Goal: Task Accomplishment & Management: Use online tool/utility

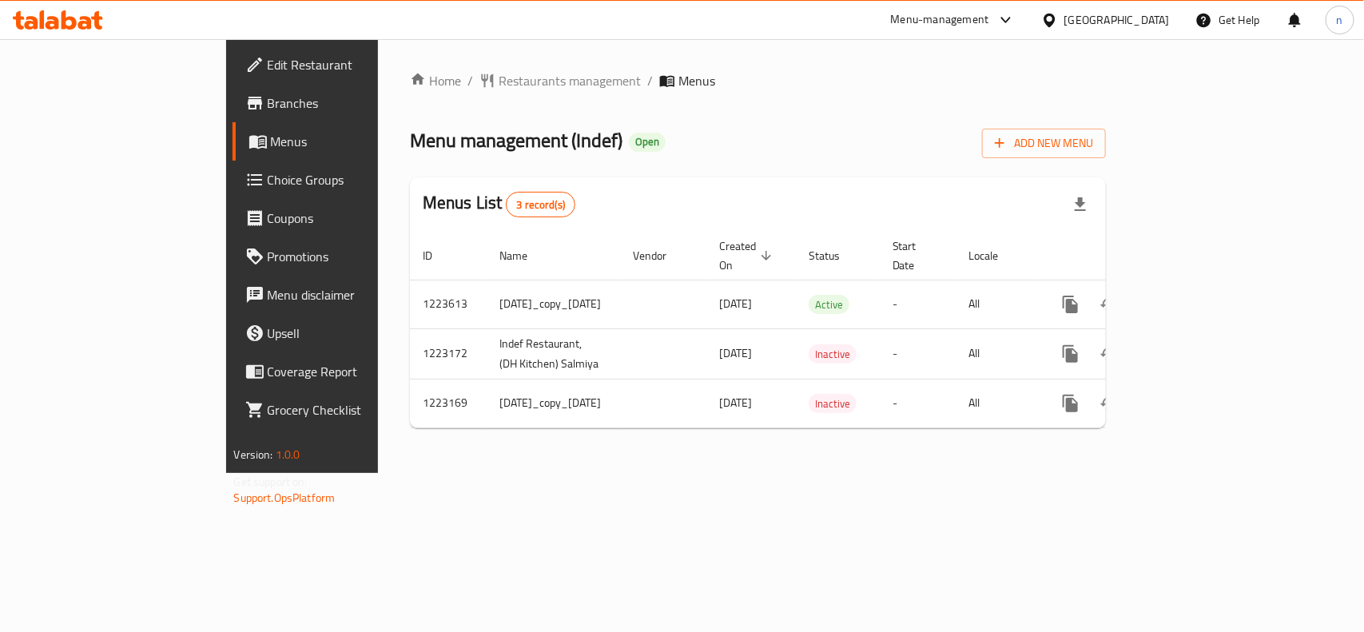
click at [268, 61] on span "Edit Restaurant" at bounding box center [354, 64] width 173 height 19
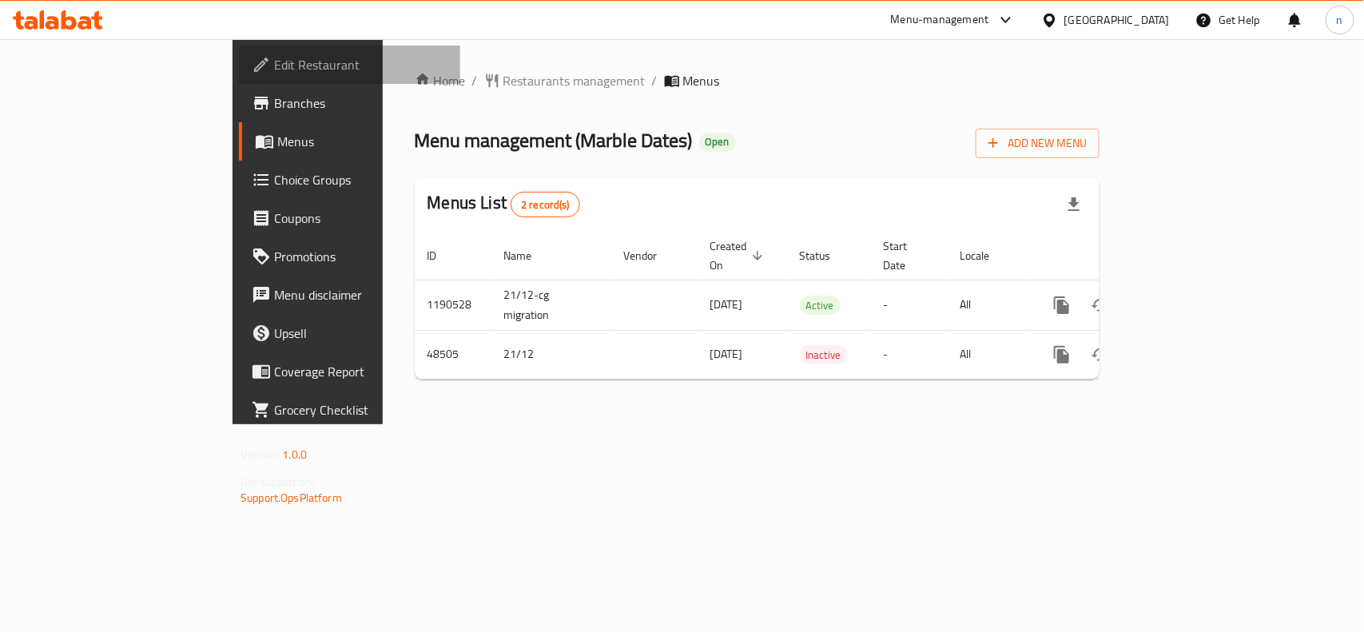
click at [274, 58] on span "Edit Restaurant" at bounding box center [360, 64] width 173 height 19
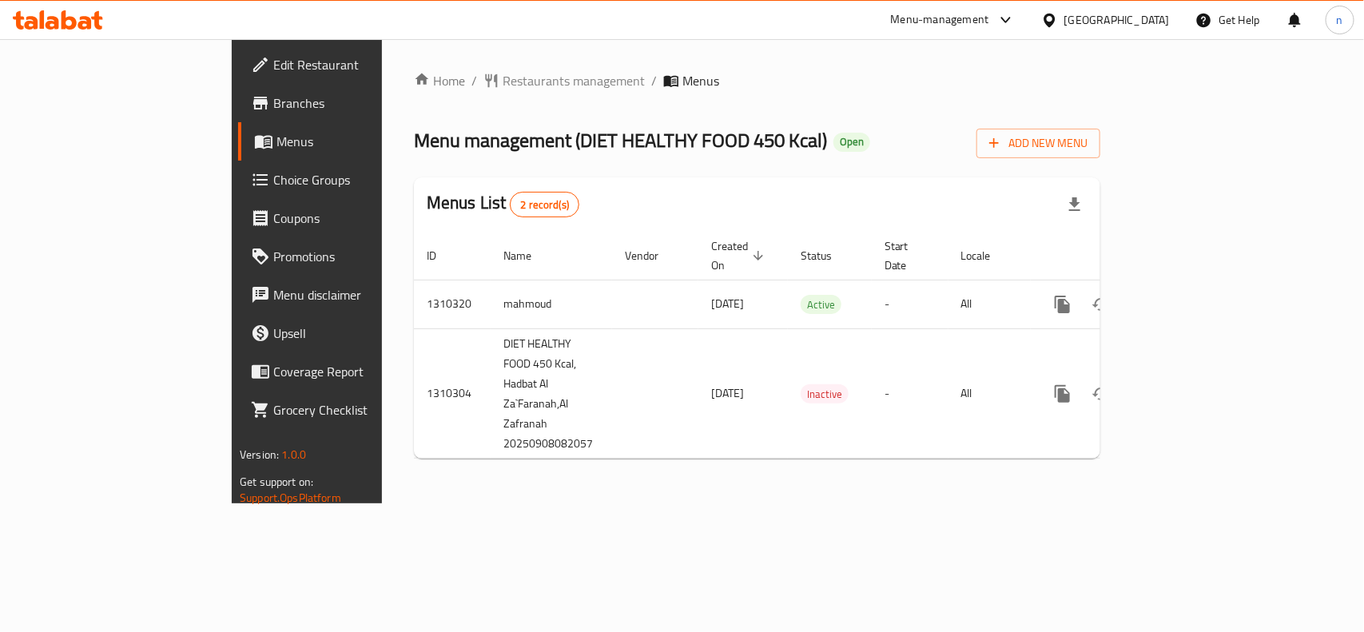
click at [273, 64] on span "Edit Restaurant" at bounding box center [359, 64] width 173 height 19
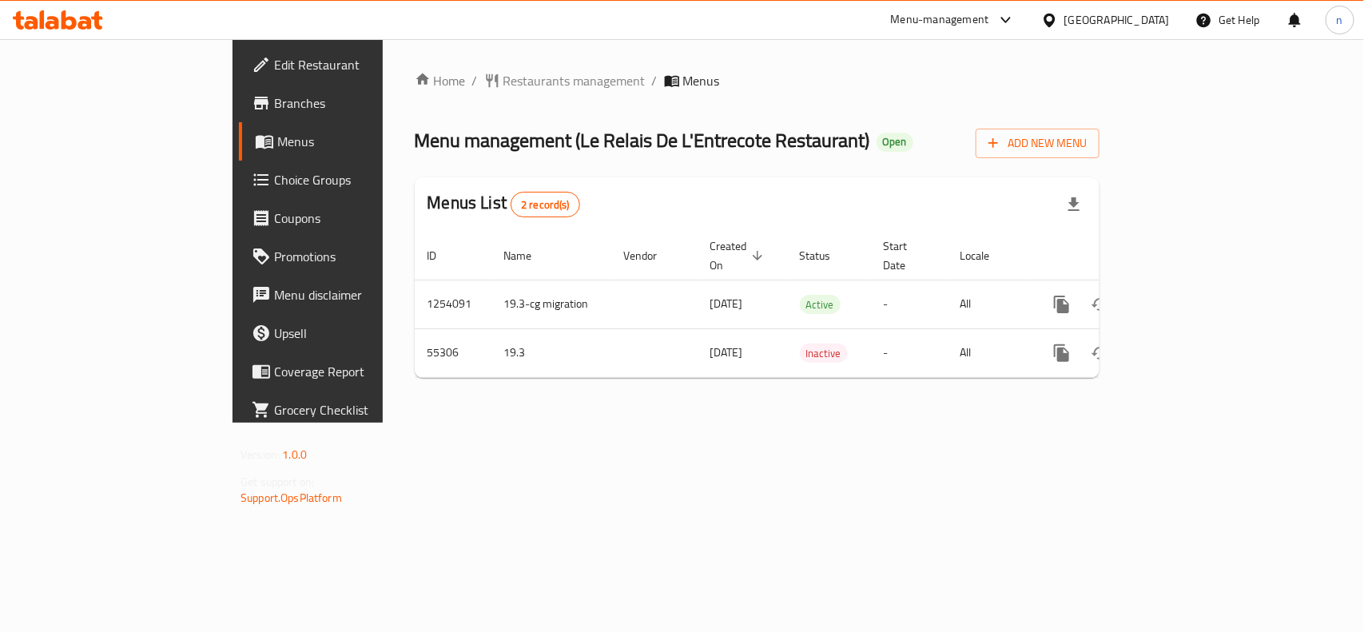
click at [274, 68] on span "Edit Restaurant" at bounding box center [360, 64] width 173 height 19
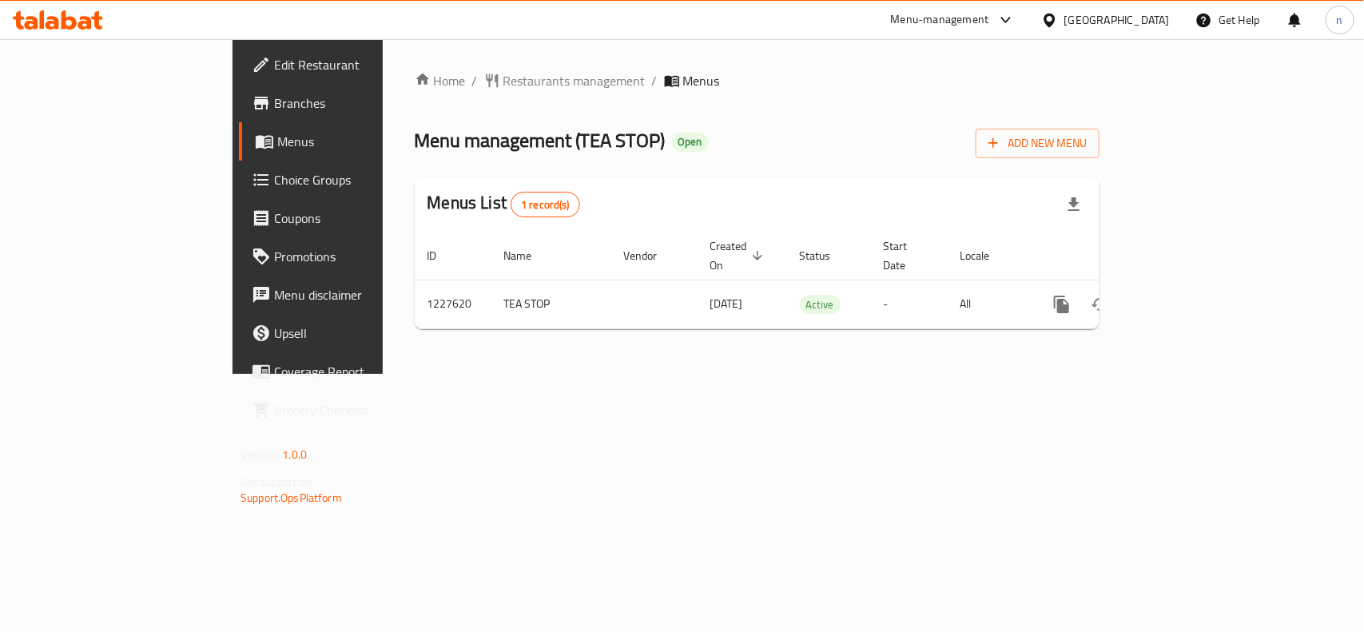
click at [274, 64] on span "Edit Restaurant" at bounding box center [360, 64] width 173 height 19
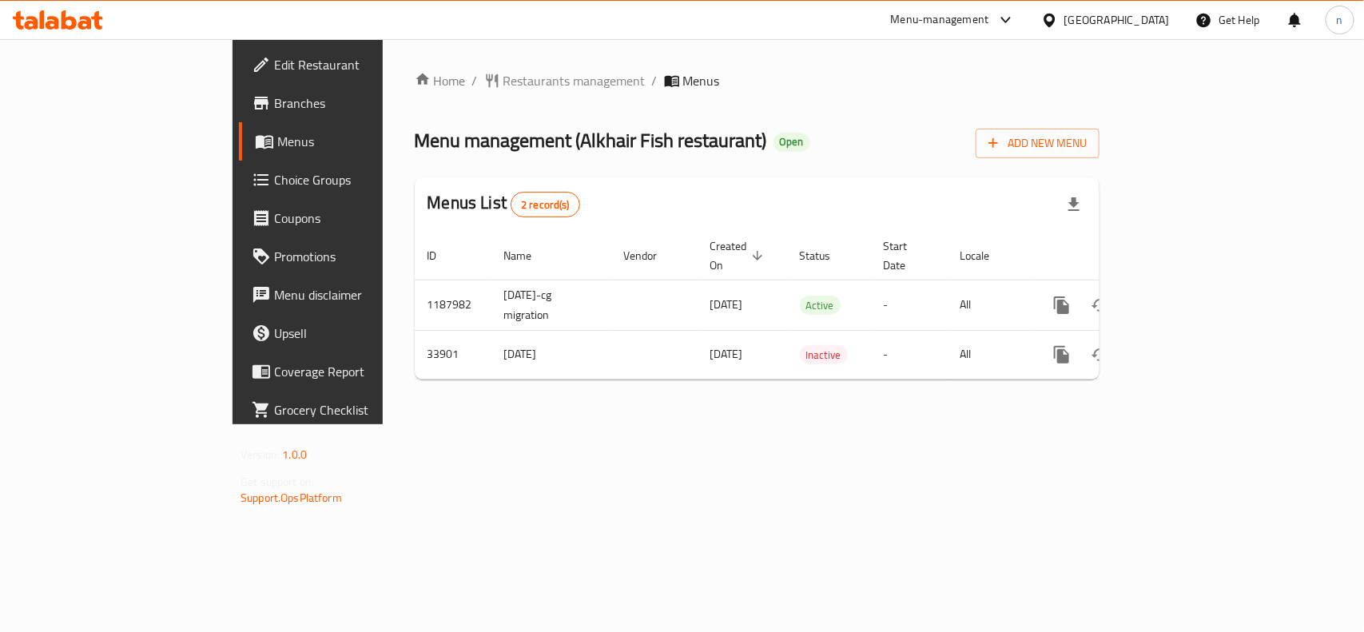
click at [239, 76] on link "Edit Restaurant" at bounding box center [349, 65] width 221 height 38
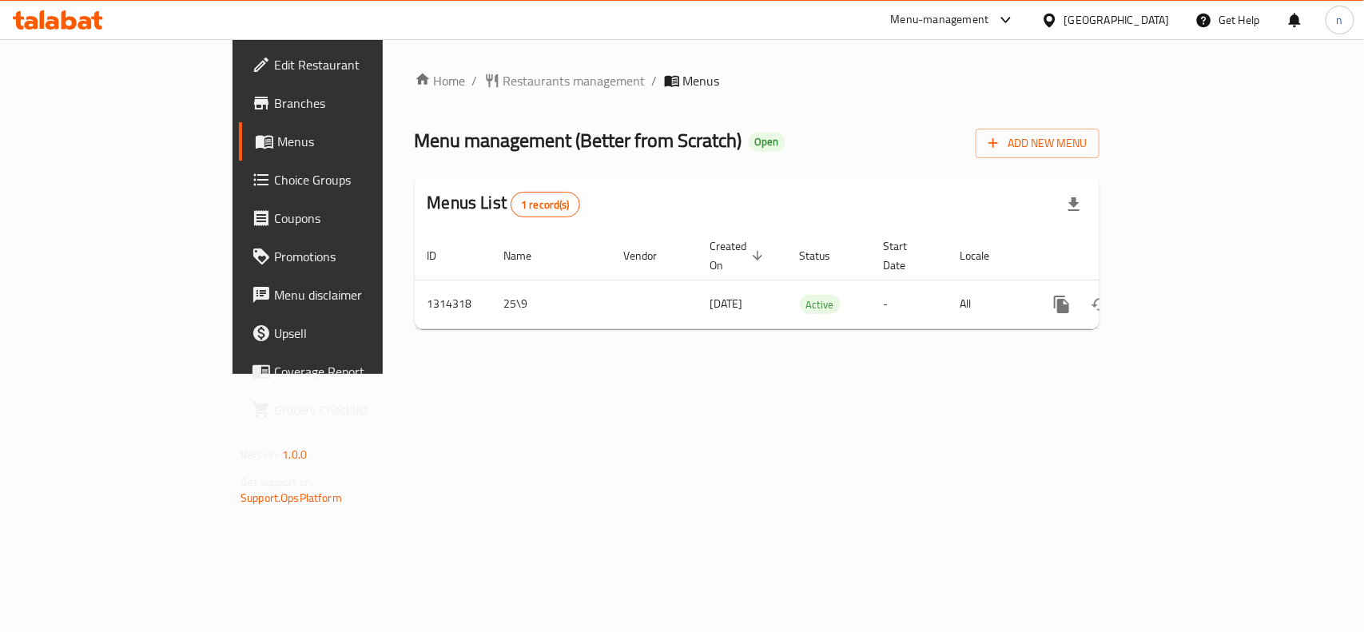
click at [274, 62] on span "Edit Restaurant" at bounding box center [360, 64] width 173 height 19
